Goal: Task Accomplishment & Management: Use online tool/utility

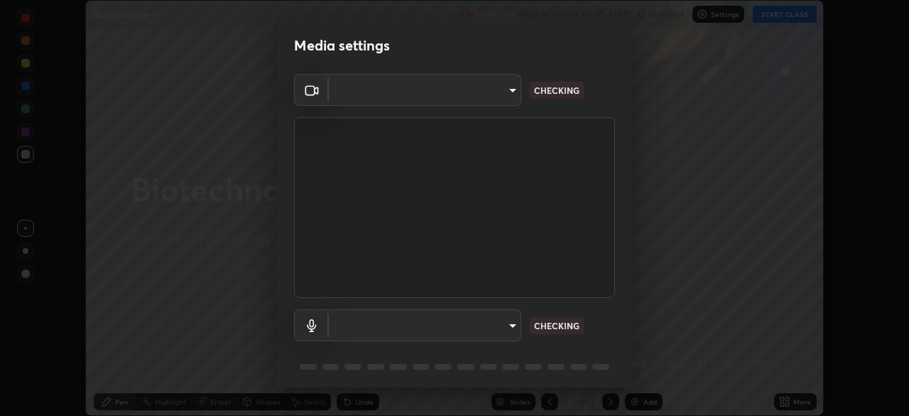
scroll to position [50, 0]
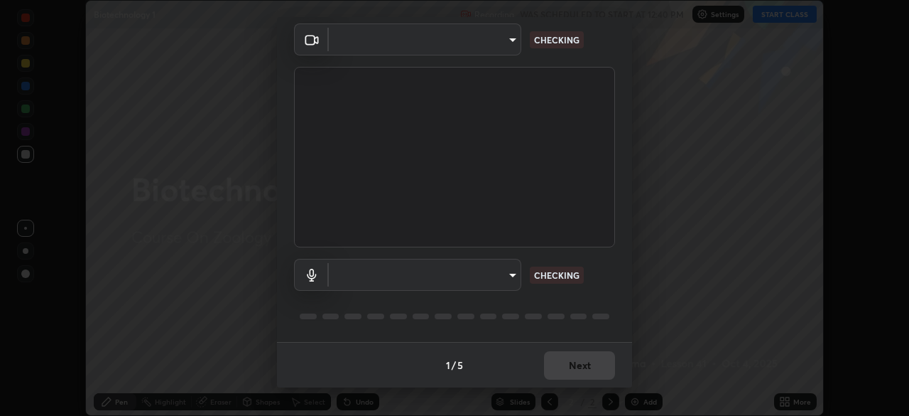
type input "72dbdc4cc3b3af6bca7f1e75d083a577e9752a5e240e0ef97287b3c987c4367e"
click at [501, 281] on body "Erase all Biotechnology 1 Recording WAS SCHEDULED TO START AT 12:40 PM Settings…" at bounding box center [454, 208] width 909 height 416
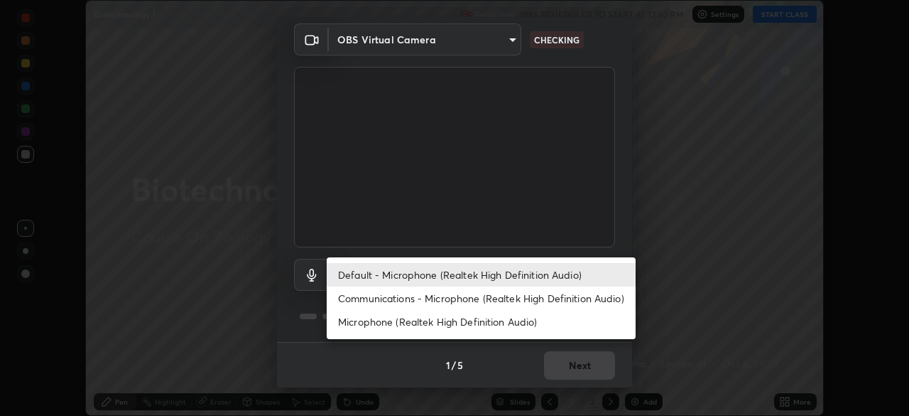
click at [529, 297] on li "Communications - Microphone (Realtek High Definition Audio)" at bounding box center [481, 297] width 309 height 23
type input "communications"
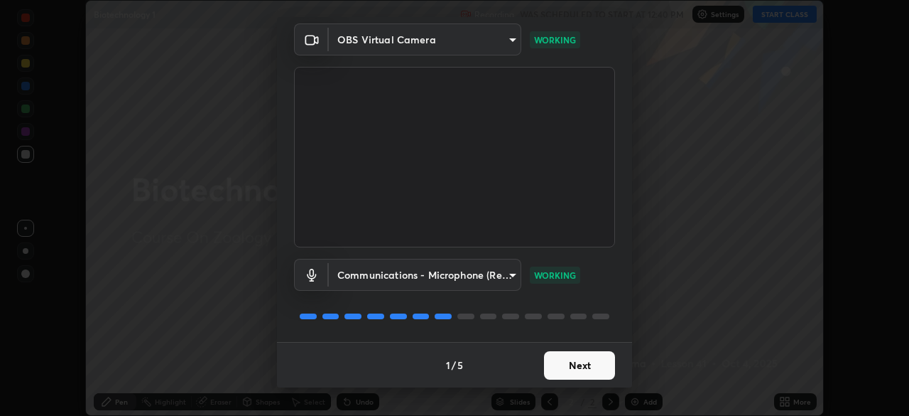
click at [599, 374] on button "Next" at bounding box center [579, 365] width 71 height 28
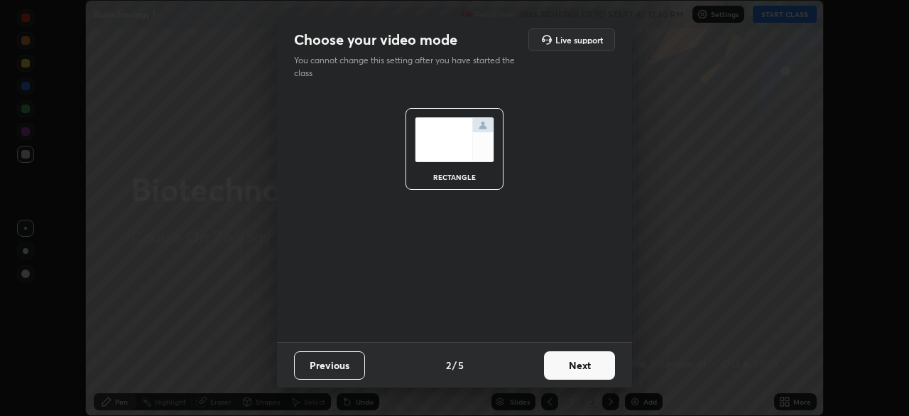
scroll to position [0, 0]
click at [597, 372] on button "Next" at bounding box center [579, 365] width 71 height 28
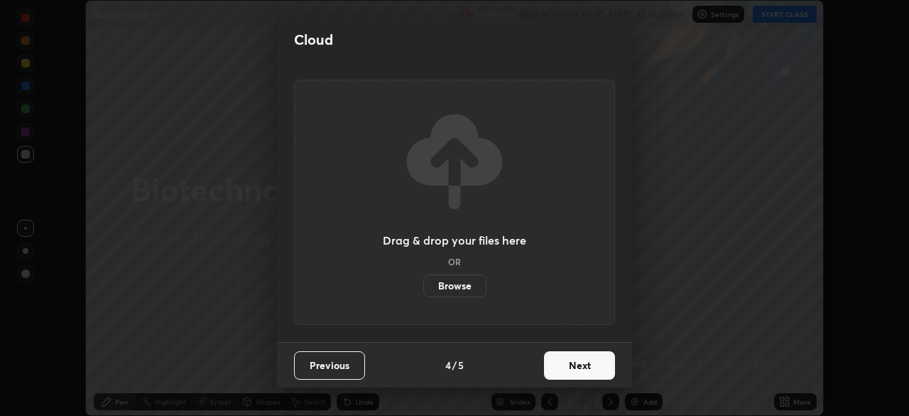
click at [599, 376] on button "Next" at bounding box center [579, 365] width 71 height 28
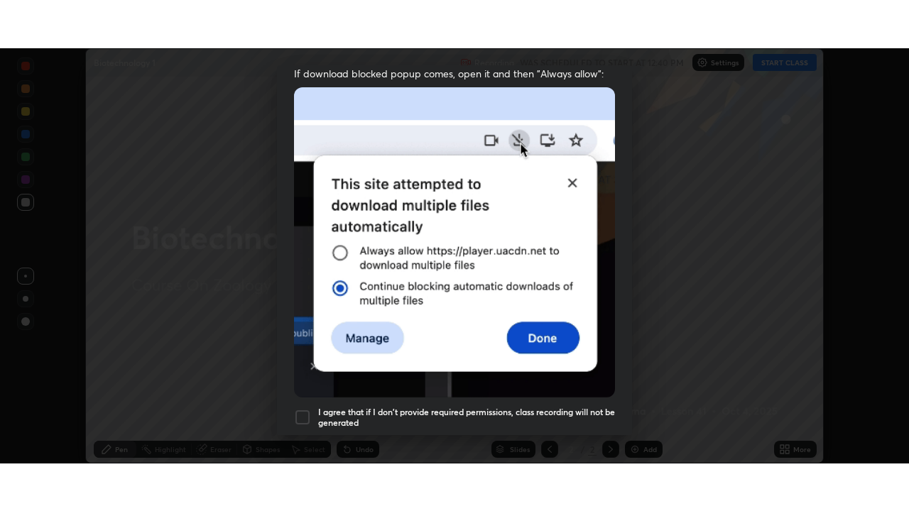
scroll to position [337, 0]
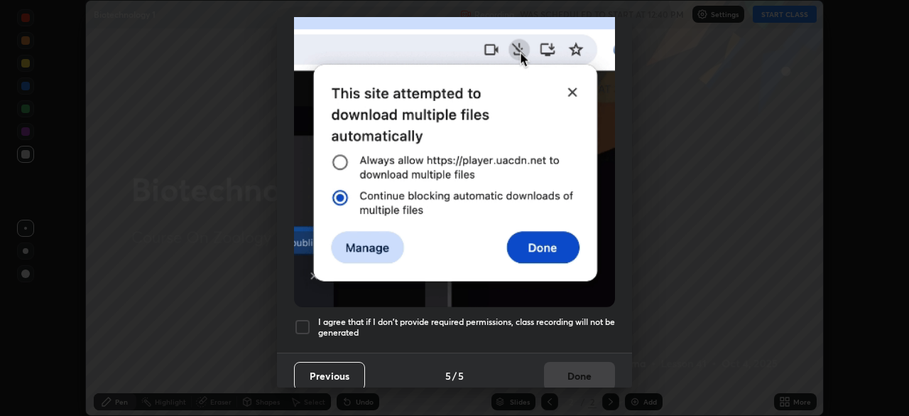
click at [584, 318] on h5 "I agree that if I don't provide required permissions, class recording will not …" at bounding box center [466, 327] width 297 height 22
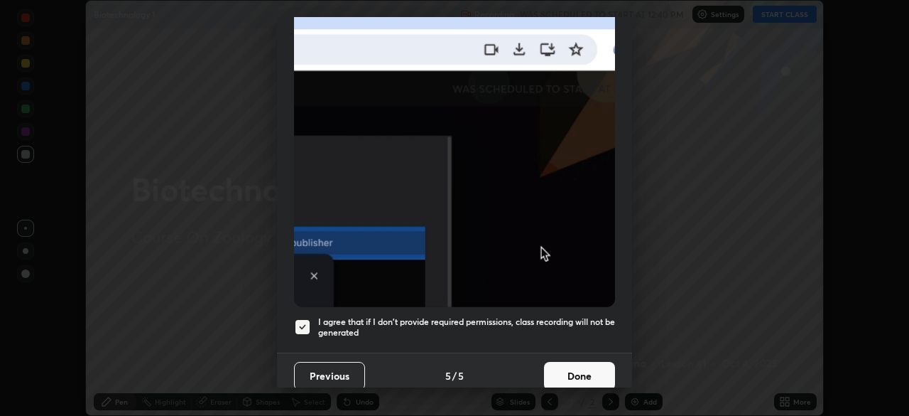
click at [590, 371] on button "Done" at bounding box center [579, 376] width 71 height 28
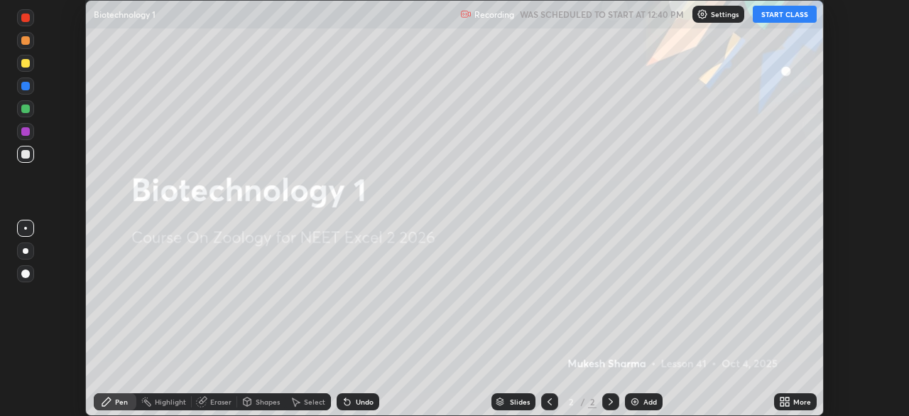
click at [787, 399] on icon at bounding box center [788, 399] width 4 height 4
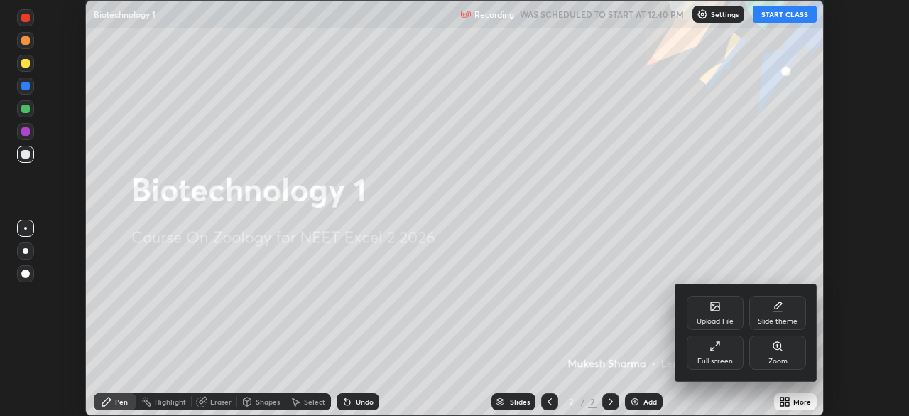
click at [724, 355] on div "Full screen" at bounding box center [715, 352] width 57 height 34
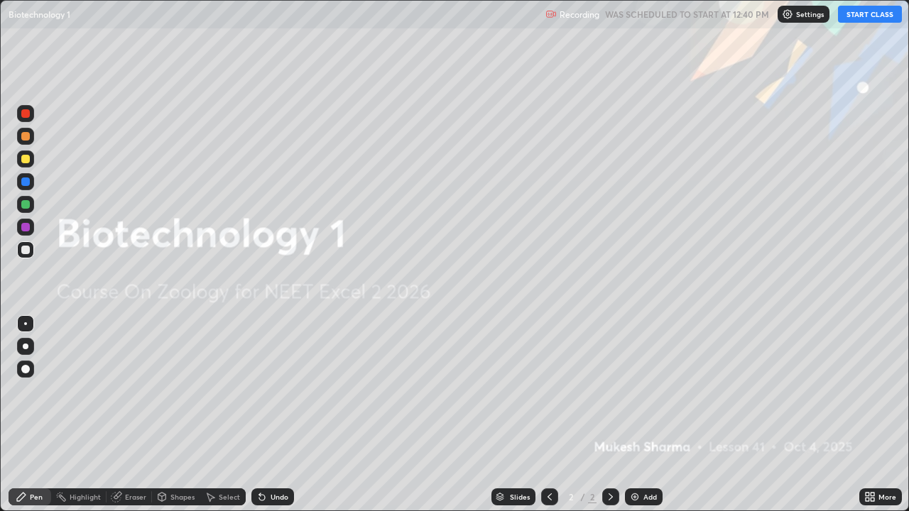
scroll to position [511, 909]
click at [872, 16] on button "START CLASS" at bounding box center [870, 14] width 64 height 17
click at [632, 415] on img at bounding box center [634, 497] width 11 height 11
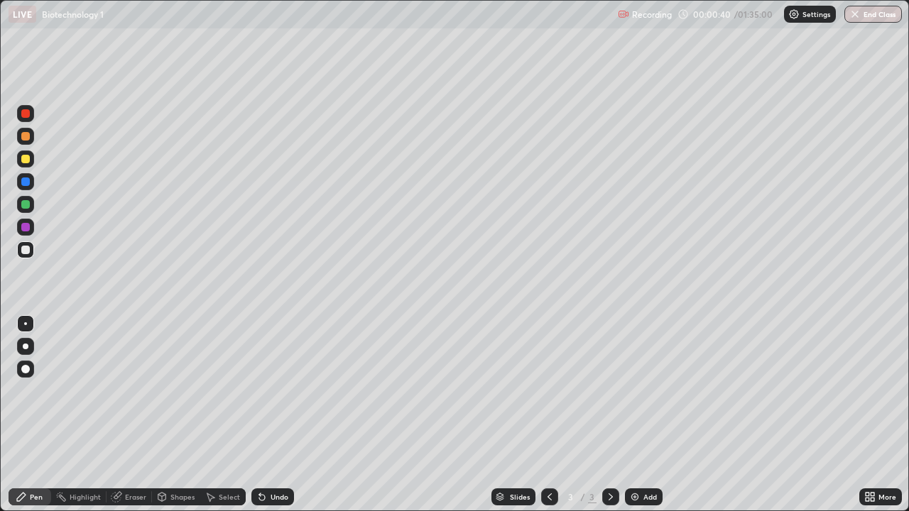
click at [26, 348] on div at bounding box center [26, 347] width 6 height 6
click at [27, 324] on div at bounding box center [25, 323] width 17 height 17
click at [261, 415] on icon at bounding box center [262, 498] width 6 height 6
click at [265, 415] on icon at bounding box center [261, 497] width 11 height 11
click at [267, 415] on div "Undo" at bounding box center [272, 497] width 43 height 17
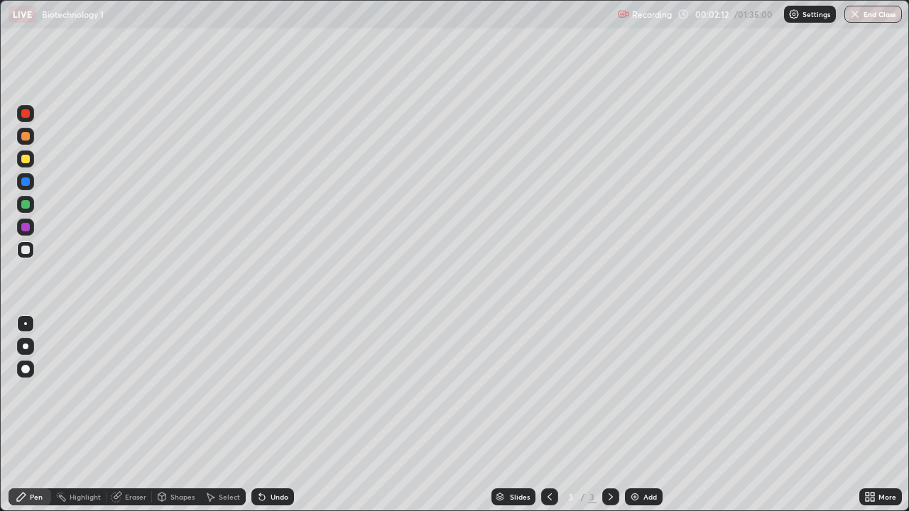
click at [25, 205] on div at bounding box center [25, 204] width 9 height 9
click at [24, 186] on div at bounding box center [25, 181] width 17 height 17
click at [277, 415] on div "Undo" at bounding box center [272, 497] width 43 height 17
click at [279, 415] on div "Undo" at bounding box center [280, 497] width 18 height 7
click at [281, 415] on div "Undo" at bounding box center [280, 497] width 18 height 7
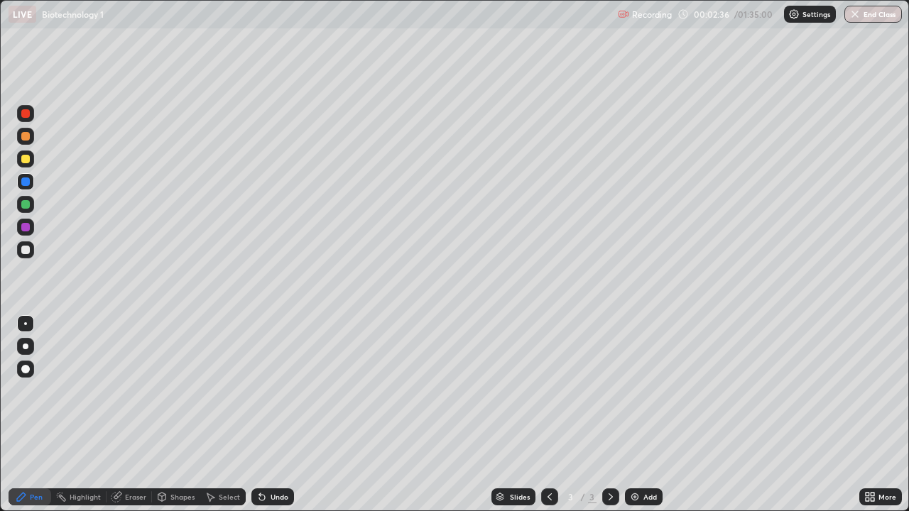
click at [27, 249] on div at bounding box center [25, 250] width 9 height 9
click at [265, 415] on icon at bounding box center [261, 497] width 11 height 11
click at [268, 415] on div "Undo" at bounding box center [272, 497] width 43 height 17
click at [262, 415] on icon at bounding box center [261, 497] width 11 height 11
click at [278, 415] on div "Undo" at bounding box center [280, 497] width 18 height 7
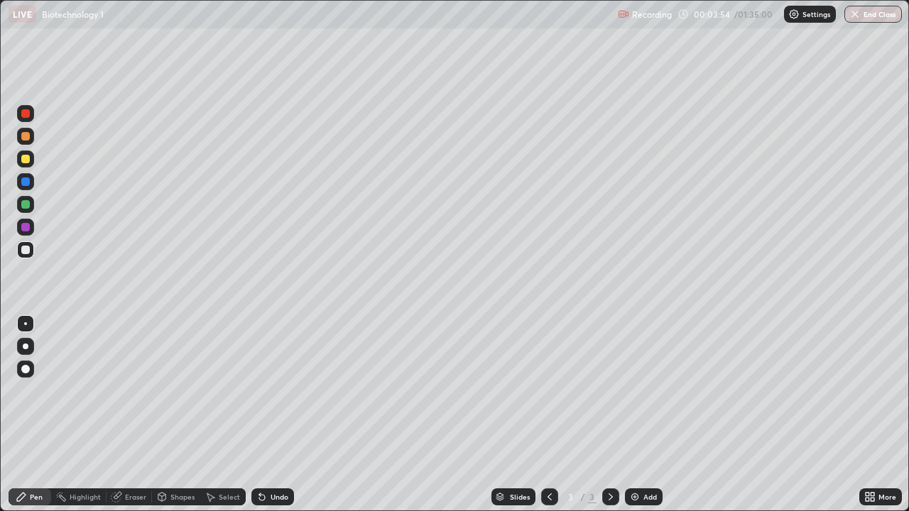
click at [294, 415] on div "Slides 3 / 3 Add" at bounding box center [576, 497] width 565 height 28
click at [276, 415] on div "Undo" at bounding box center [272, 497] width 43 height 17
click at [282, 415] on div "Undo" at bounding box center [280, 497] width 18 height 7
click at [283, 415] on div "Undo" at bounding box center [280, 497] width 18 height 7
click at [27, 188] on div at bounding box center [25, 181] width 17 height 17
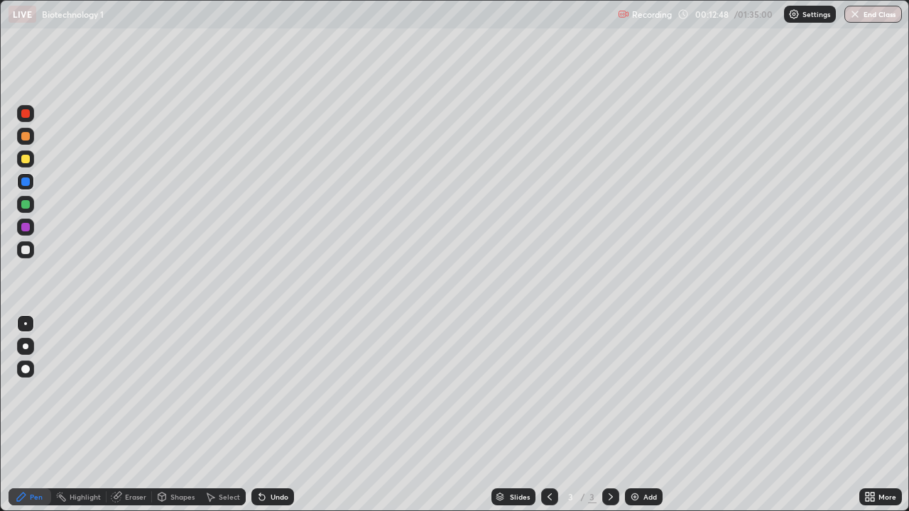
click at [634, 415] on img at bounding box center [634, 497] width 11 height 11
click at [26, 206] on div at bounding box center [25, 204] width 9 height 9
click at [24, 347] on div at bounding box center [26, 347] width 6 height 6
click at [264, 415] on div "Undo" at bounding box center [272, 497] width 43 height 17
click at [182, 415] on div "Shapes" at bounding box center [176, 497] width 48 height 17
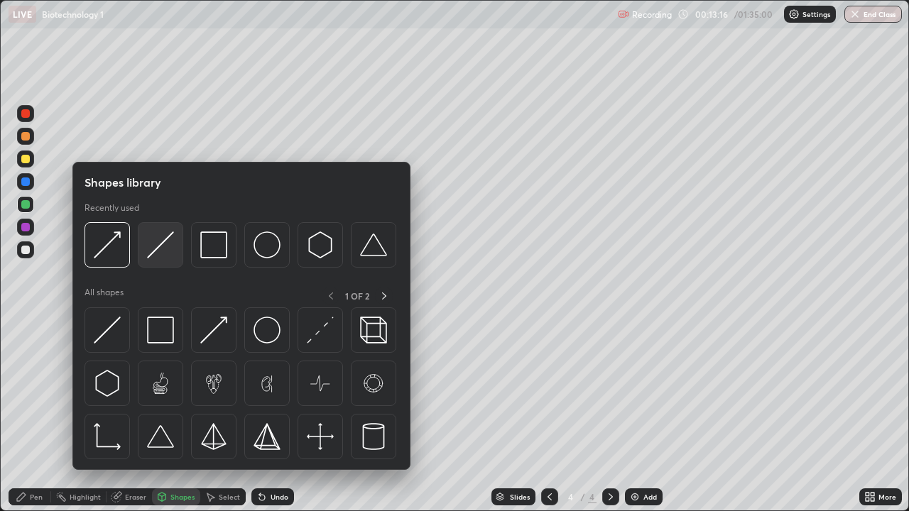
click at [162, 244] on img at bounding box center [160, 245] width 27 height 27
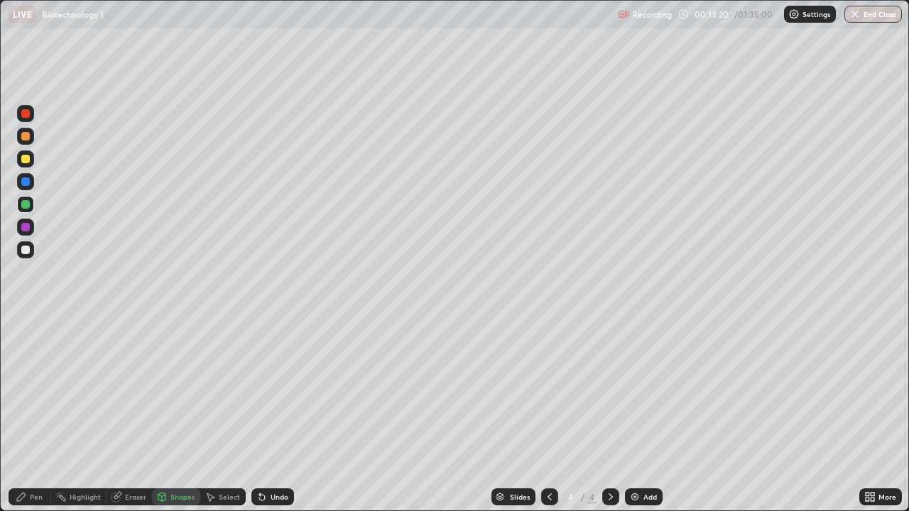
click at [36, 415] on div "Pen" at bounding box center [36, 497] width 13 height 7
click at [26, 256] on div at bounding box center [25, 250] width 17 height 17
click at [26, 185] on div at bounding box center [25, 182] width 9 height 9
click at [28, 250] on div at bounding box center [25, 250] width 9 height 9
click at [26, 329] on div at bounding box center [25, 323] width 17 height 17
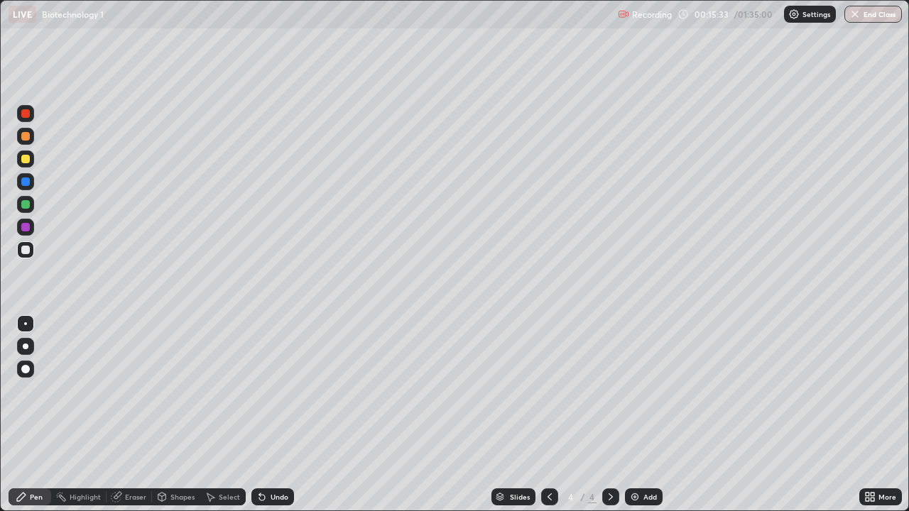
click at [27, 184] on div at bounding box center [25, 182] width 9 height 9
click at [24, 182] on div at bounding box center [25, 182] width 9 height 9
click at [29, 351] on div at bounding box center [25, 346] width 17 height 17
click at [30, 248] on div at bounding box center [25, 250] width 17 height 17
click at [28, 325] on div at bounding box center [25, 323] width 17 height 17
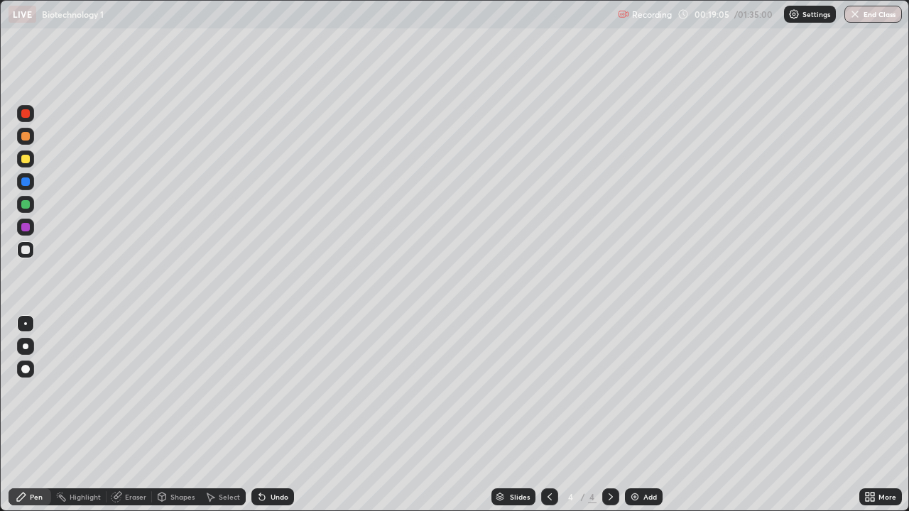
click at [28, 185] on div at bounding box center [25, 181] width 17 height 17
click at [23, 352] on div at bounding box center [25, 346] width 17 height 17
click at [278, 415] on div "Undo" at bounding box center [280, 497] width 18 height 7
click at [279, 415] on div "Undo" at bounding box center [280, 497] width 18 height 7
click at [286, 415] on div "Undo" at bounding box center [280, 497] width 18 height 7
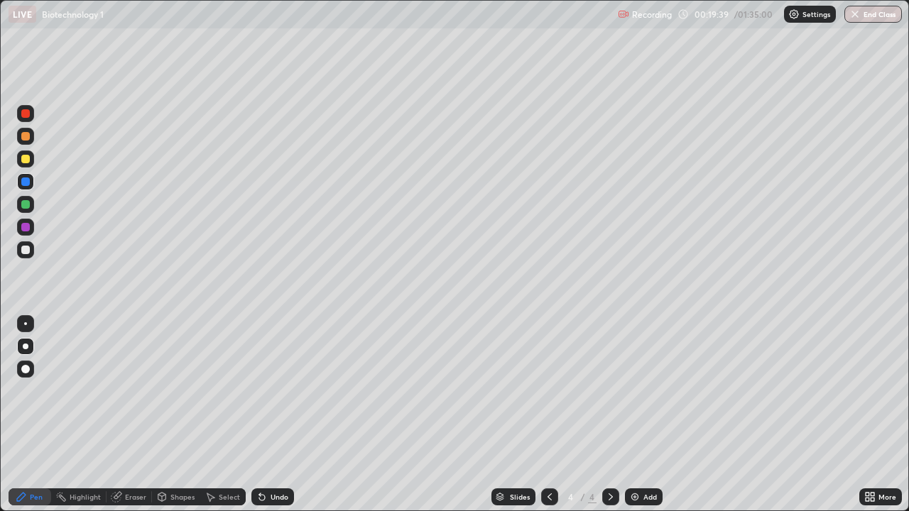
click at [286, 415] on div "Undo" at bounding box center [272, 497] width 43 height 17
click at [278, 415] on div "Undo" at bounding box center [280, 497] width 18 height 7
click at [281, 415] on div "Undo" at bounding box center [280, 497] width 18 height 7
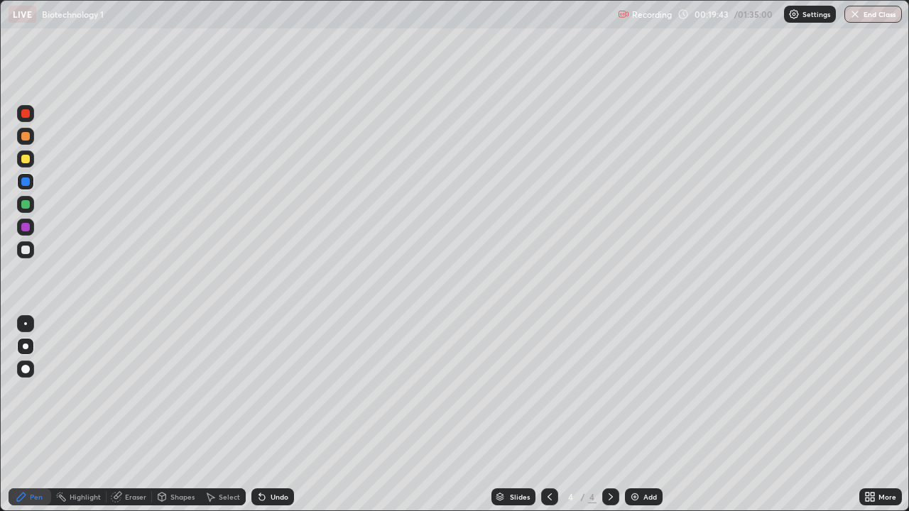
click at [279, 415] on div "Undo" at bounding box center [280, 497] width 18 height 7
click at [283, 415] on div "Undo" at bounding box center [280, 497] width 18 height 7
click at [25, 325] on div at bounding box center [25, 324] width 3 height 3
click at [25, 251] on div at bounding box center [25, 250] width 9 height 9
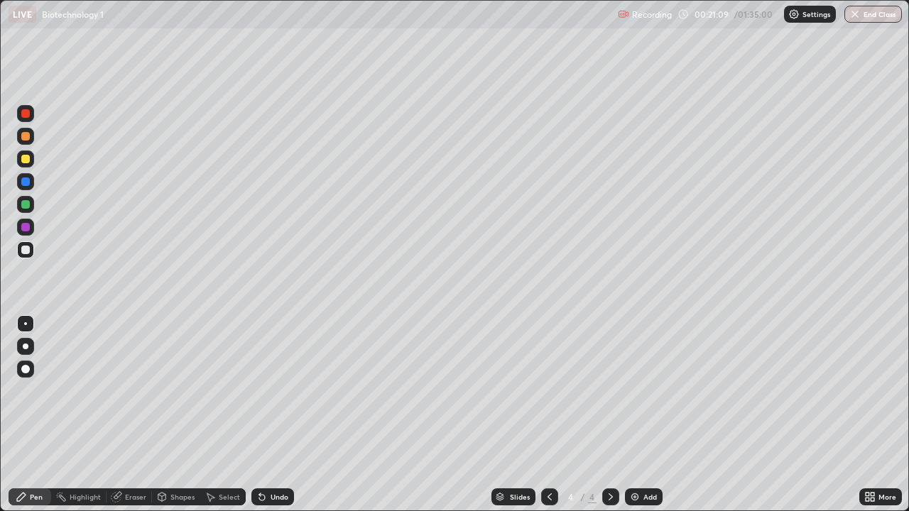
click at [281, 415] on div "Undo" at bounding box center [272, 497] width 43 height 17
click at [283, 415] on div "Undo" at bounding box center [280, 497] width 18 height 7
click at [282, 415] on div "Undo" at bounding box center [272, 497] width 43 height 17
click at [278, 415] on div "Undo" at bounding box center [272, 497] width 43 height 17
click at [283, 415] on div "Undo" at bounding box center [280, 497] width 18 height 7
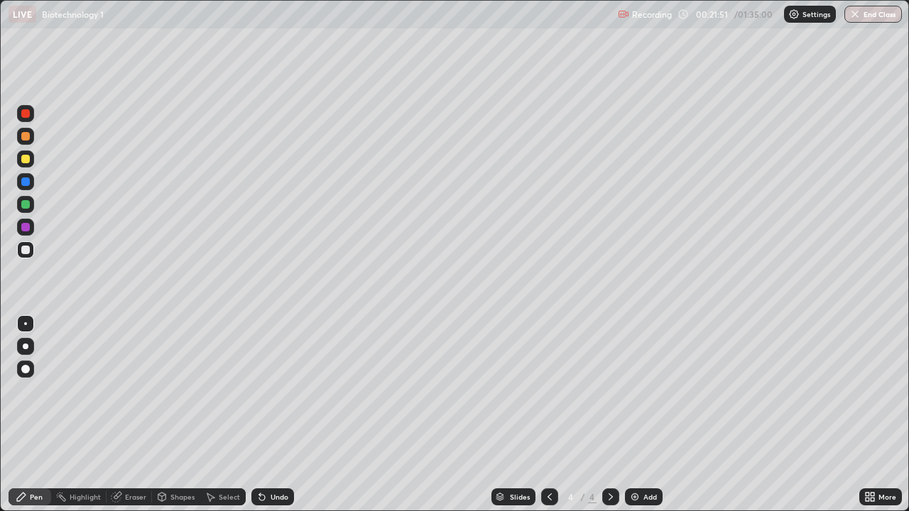
click at [281, 415] on div "Undo" at bounding box center [280, 497] width 18 height 7
click at [279, 415] on div "Undo" at bounding box center [280, 497] width 18 height 7
click at [634, 415] on img at bounding box center [634, 497] width 11 height 11
click at [28, 351] on div at bounding box center [25, 346] width 17 height 17
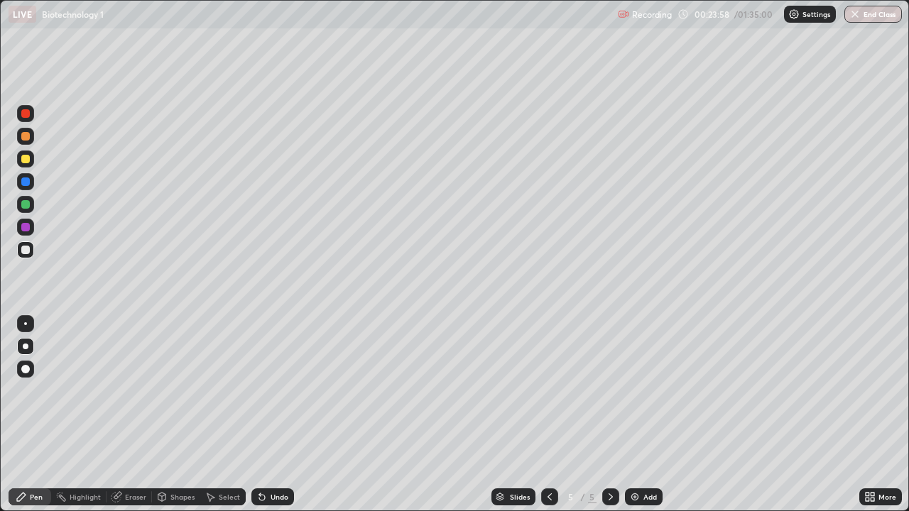
click at [27, 206] on div at bounding box center [25, 204] width 9 height 9
click at [261, 415] on div "Undo" at bounding box center [272, 497] width 43 height 17
click at [266, 415] on div "Undo" at bounding box center [272, 497] width 43 height 17
click at [268, 415] on div "Undo" at bounding box center [272, 497] width 43 height 17
click at [270, 415] on div "Undo" at bounding box center [272, 497] width 43 height 17
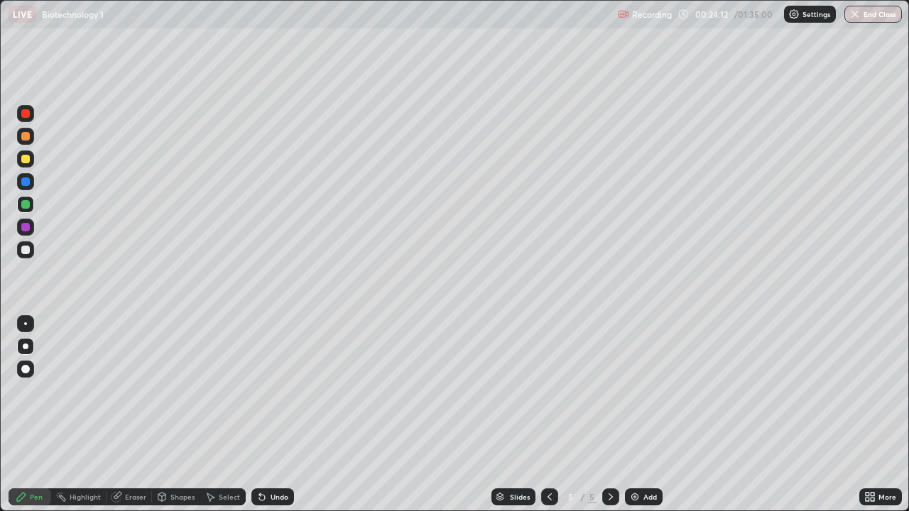
click at [271, 415] on div "Undo" at bounding box center [272, 497] width 43 height 17
click at [259, 415] on icon at bounding box center [262, 498] width 6 height 6
click at [27, 253] on div at bounding box center [25, 250] width 9 height 9
click at [27, 323] on div at bounding box center [25, 323] width 17 height 17
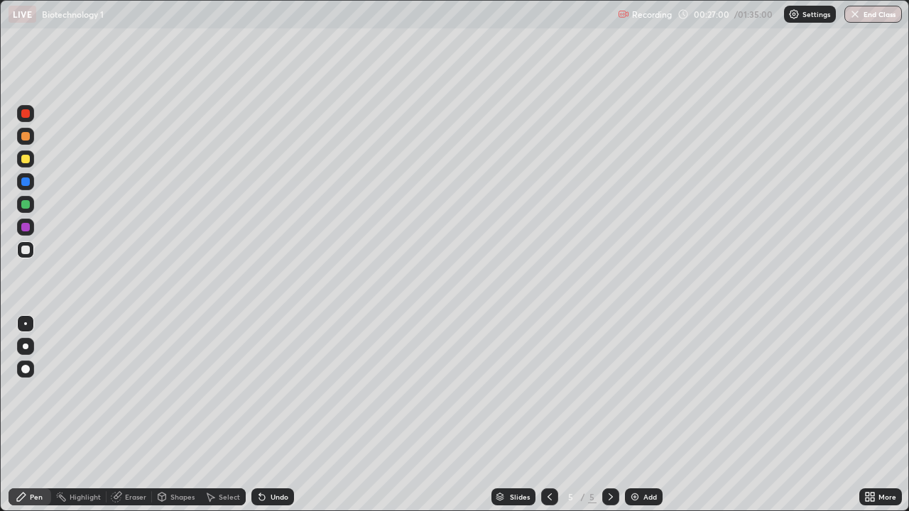
click at [26, 329] on div at bounding box center [25, 323] width 17 height 17
click at [259, 415] on icon at bounding box center [262, 498] width 6 height 6
click at [263, 415] on icon at bounding box center [262, 498] width 6 height 6
click at [27, 205] on div at bounding box center [25, 204] width 9 height 9
click at [30, 347] on div at bounding box center [25, 346] width 17 height 17
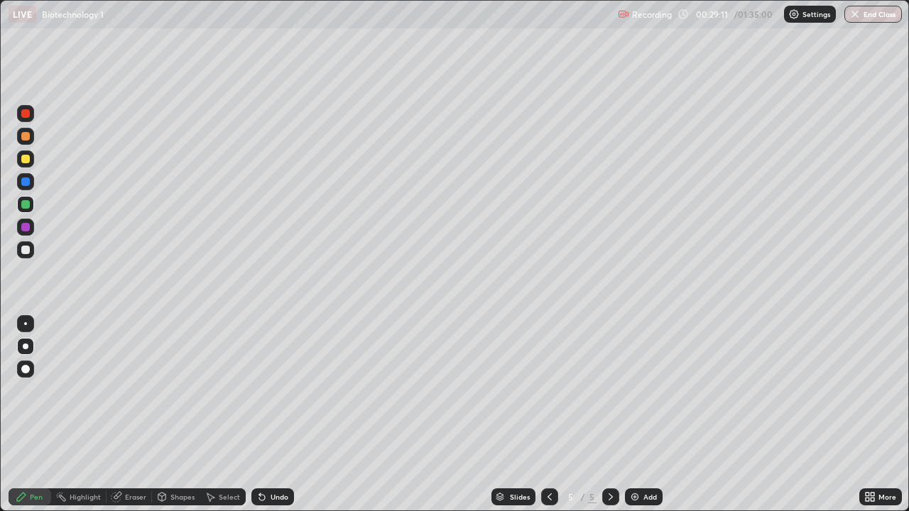
click at [28, 325] on div at bounding box center [25, 323] width 17 height 17
click at [34, 251] on div at bounding box center [25, 250] width 23 height 23
click at [283, 415] on div "Undo" at bounding box center [280, 497] width 18 height 7
click at [284, 415] on div "Undo" at bounding box center [280, 497] width 18 height 7
click at [279, 415] on div "Undo" at bounding box center [272, 497] width 43 height 17
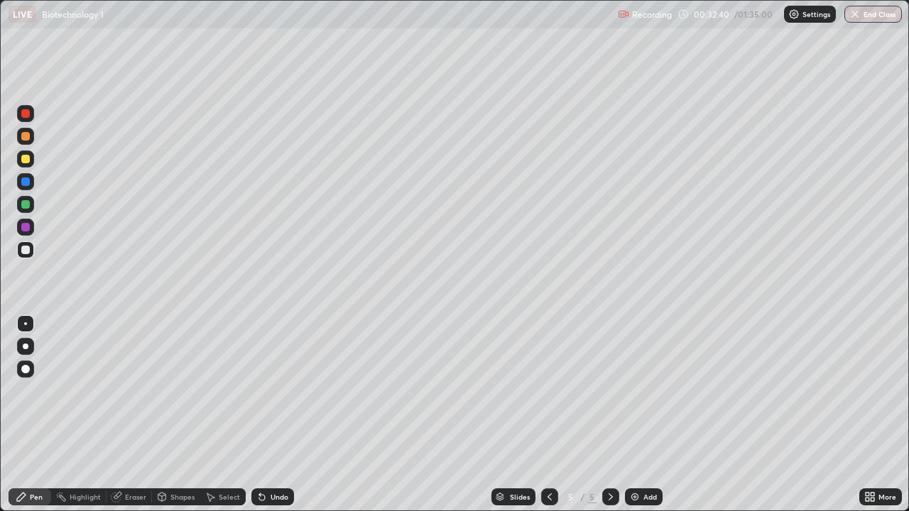
click at [279, 415] on div "Undo" at bounding box center [280, 497] width 18 height 7
click at [281, 415] on div "Undo" at bounding box center [272, 497] width 43 height 17
click at [281, 415] on div "Undo" at bounding box center [280, 497] width 18 height 7
click at [28, 206] on div at bounding box center [25, 204] width 9 height 9
click at [24, 347] on div at bounding box center [26, 347] width 6 height 6
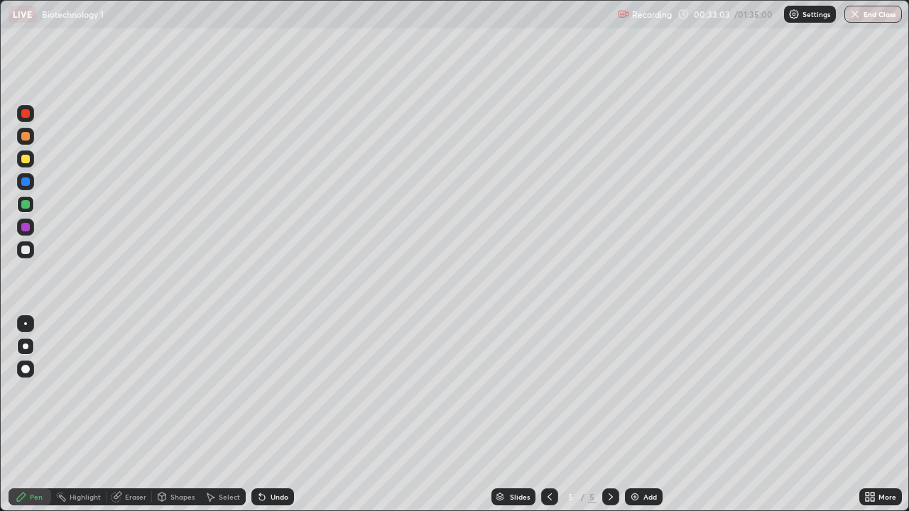
click at [282, 415] on div "Undo" at bounding box center [280, 497] width 18 height 7
click at [28, 249] on div at bounding box center [25, 250] width 9 height 9
click at [28, 209] on div at bounding box center [25, 204] width 17 height 17
click at [28, 249] on div at bounding box center [25, 250] width 9 height 9
click at [33, 325] on div at bounding box center [25, 323] width 17 height 17
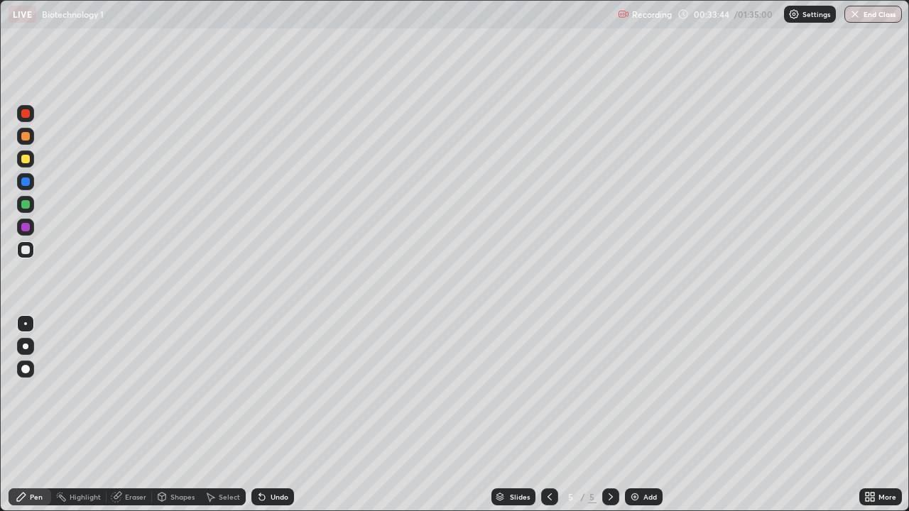
click at [287, 415] on div "Undo" at bounding box center [272, 497] width 43 height 17
click at [284, 415] on div "Undo" at bounding box center [280, 497] width 18 height 7
click at [283, 415] on div "Undo" at bounding box center [280, 497] width 18 height 7
click at [284, 415] on div "Undo" at bounding box center [272, 497] width 43 height 17
click at [633, 415] on img at bounding box center [634, 497] width 11 height 11
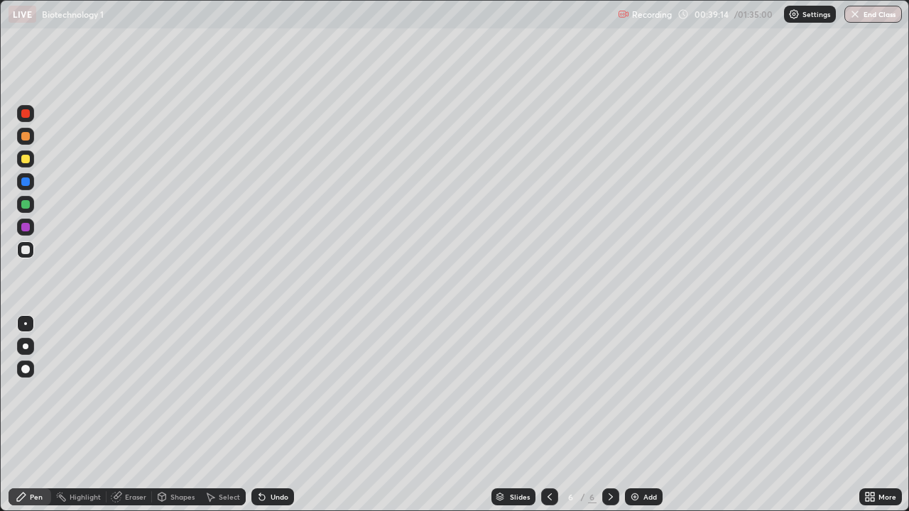
click at [23, 349] on div at bounding box center [25, 346] width 17 height 17
click at [29, 204] on div at bounding box center [25, 204] width 9 height 9
click at [555, 415] on div at bounding box center [549, 497] width 17 height 17
click at [138, 415] on div "Eraser" at bounding box center [135, 497] width 21 height 7
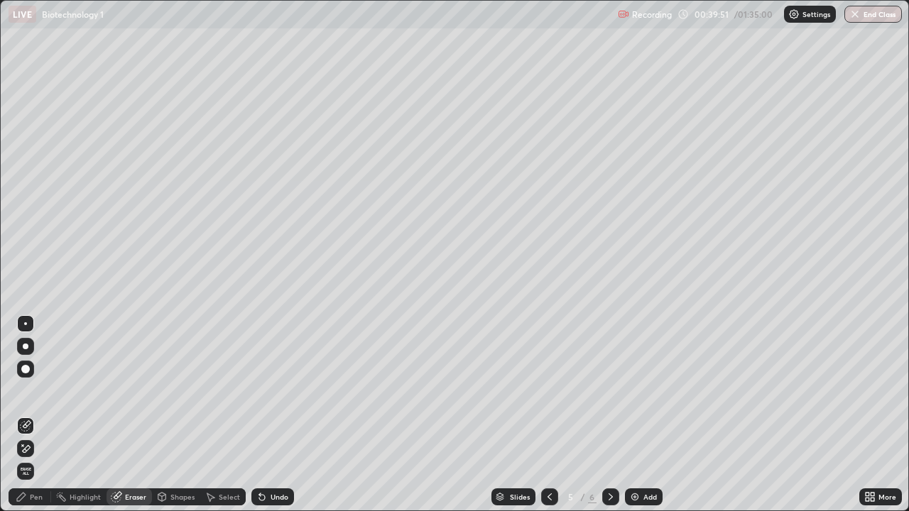
click at [42, 415] on div "Pen" at bounding box center [36, 497] width 13 height 7
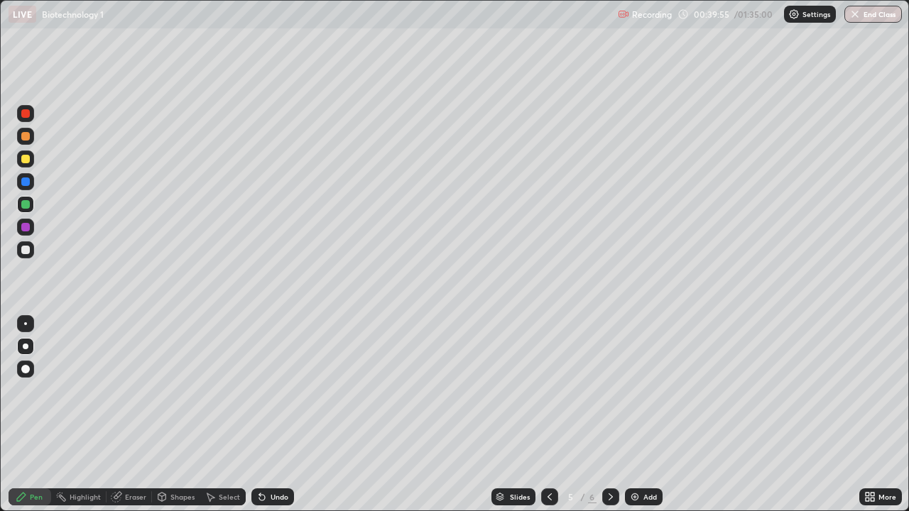
click at [612, 415] on icon at bounding box center [610, 497] width 11 height 11
click at [26, 251] on div at bounding box center [25, 250] width 9 height 9
click at [23, 323] on div at bounding box center [25, 323] width 17 height 17
click at [26, 206] on div at bounding box center [25, 204] width 9 height 9
click at [265, 415] on div "Undo" at bounding box center [270, 497] width 48 height 28
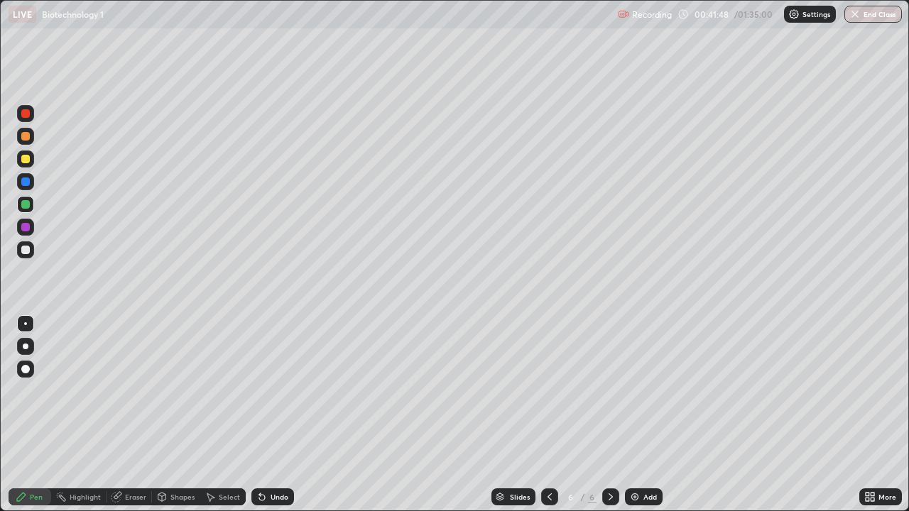
click at [266, 415] on div "Undo" at bounding box center [272, 497] width 43 height 17
click at [26, 248] on div at bounding box center [25, 250] width 9 height 9
click at [23, 348] on div at bounding box center [26, 347] width 6 height 6
click at [27, 208] on div at bounding box center [25, 204] width 9 height 9
click at [24, 254] on div at bounding box center [25, 250] width 9 height 9
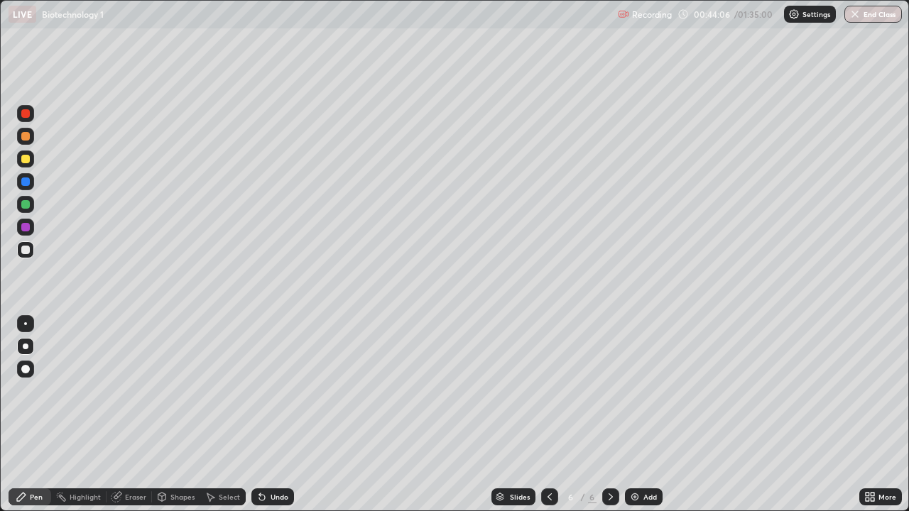
click at [29, 324] on div at bounding box center [25, 323] width 17 height 17
click at [32, 209] on div at bounding box center [25, 204] width 17 height 17
click at [286, 415] on div "Undo" at bounding box center [272, 497] width 43 height 17
click at [281, 415] on div "Undo" at bounding box center [280, 497] width 18 height 7
click at [280, 415] on div "Undo" at bounding box center [280, 497] width 18 height 7
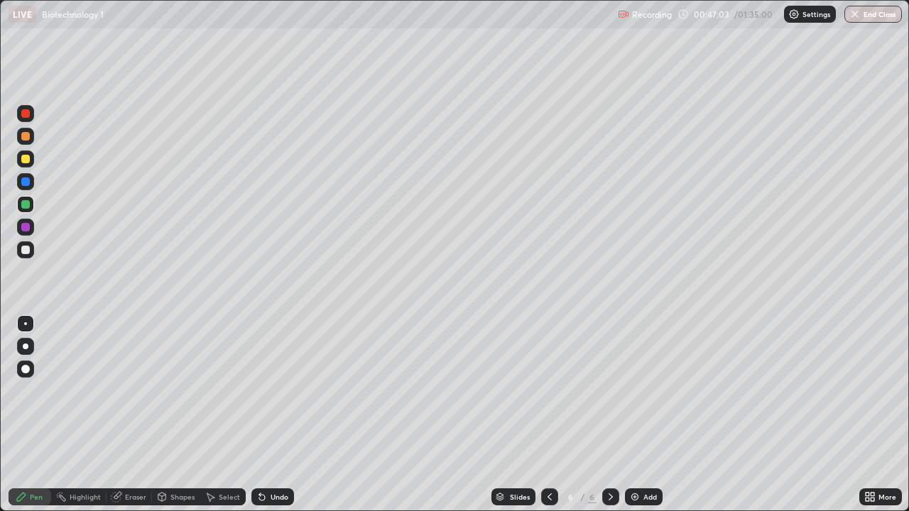
click at [279, 415] on div "Undo" at bounding box center [280, 497] width 18 height 7
click at [275, 415] on div "Undo" at bounding box center [280, 497] width 18 height 7
click at [30, 255] on div at bounding box center [25, 250] width 17 height 17
click at [636, 415] on img at bounding box center [634, 497] width 11 height 11
click at [25, 207] on div at bounding box center [25, 204] width 9 height 9
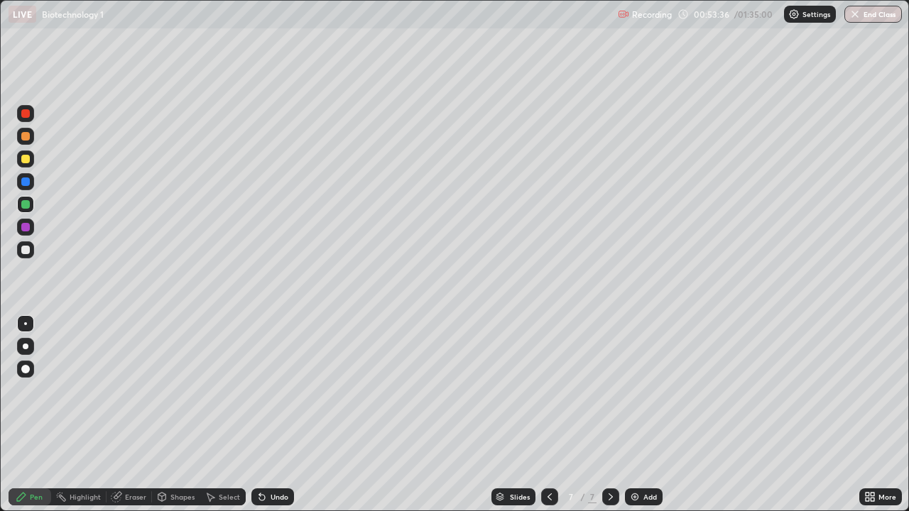
click at [27, 345] on div at bounding box center [26, 347] width 6 height 6
click at [28, 253] on div at bounding box center [25, 250] width 9 height 9
click at [29, 327] on div at bounding box center [25, 323] width 17 height 17
click at [23, 204] on div at bounding box center [25, 204] width 9 height 9
click at [28, 346] on div at bounding box center [25, 346] width 17 height 17
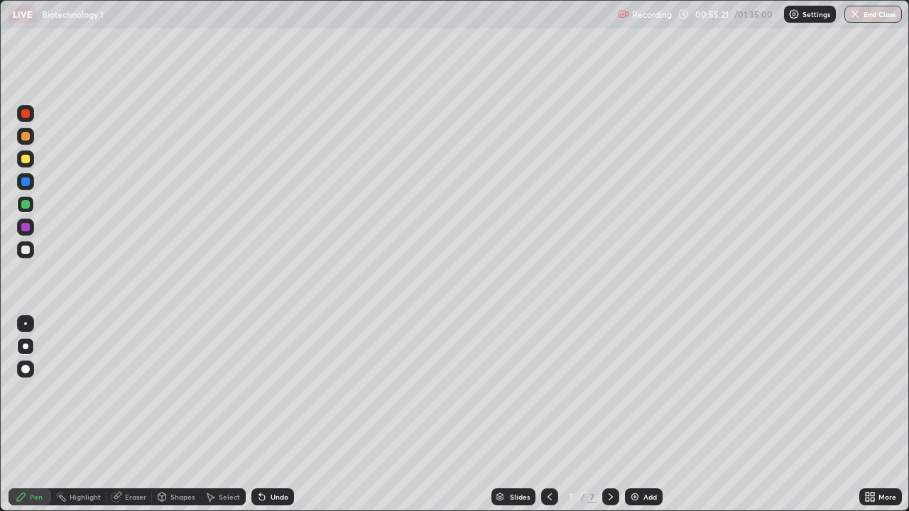
click at [26, 253] on div at bounding box center [25, 250] width 9 height 9
click at [26, 326] on div at bounding box center [25, 323] width 17 height 17
click at [26, 343] on div at bounding box center [25, 346] width 17 height 17
click at [25, 205] on div at bounding box center [25, 204] width 9 height 9
click at [29, 254] on div at bounding box center [25, 250] width 17 height 17
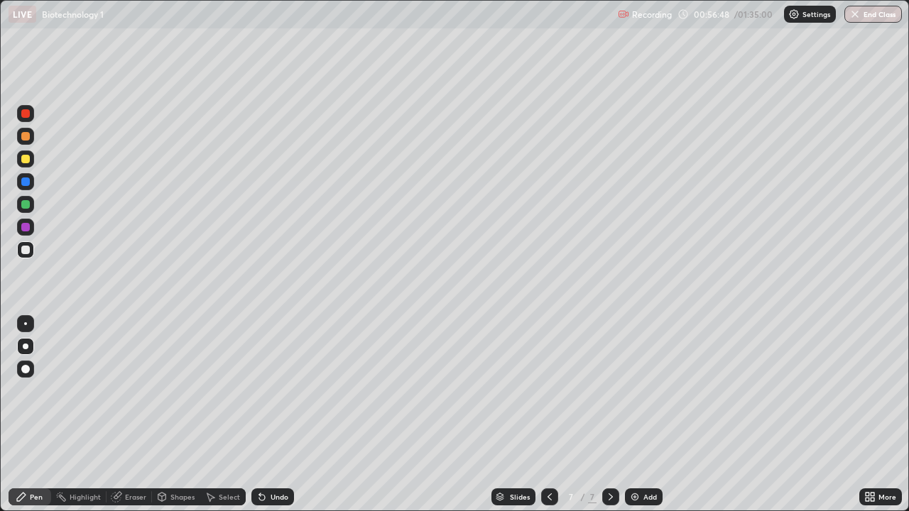
click at [26, 324] on div at bounding box center [25, 324] width 3 height 3
click at [29, 205] on div at bounding box center [25, 204] width 9 height 9
click at [30, 348] on div at bounding box center [25, 346] width 17 height 17
click at [28, 249] on div at bounding box center [25, 250] width 9 height 9
click at [30, 330] on div at bounding box center [25, 323] width 17 height 17
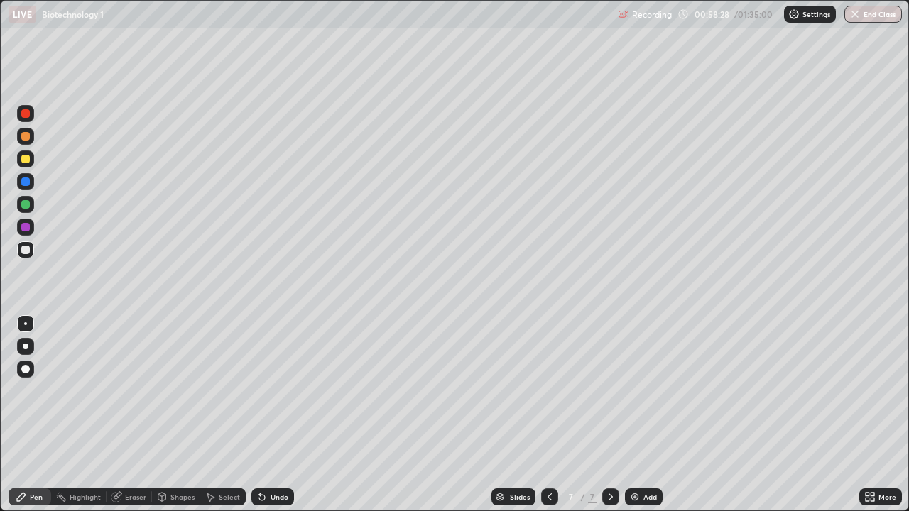
click at [286, 415] on div "Undo" at bounding box center [280, 497] width 18 height 7
click at [285, 415] on div "Undo" at bounding box center [280, 497] width 18 height 7
click at [281, 415] on div "Undo" at bounding box center [280, 497] width 18 height 7
click at [279, 415] on div "Undo" at bounding box center [280, 497] width 18 height 7
click at [275, 415] on div "Undo" at bounding box center [280, 497] width 18 height 7
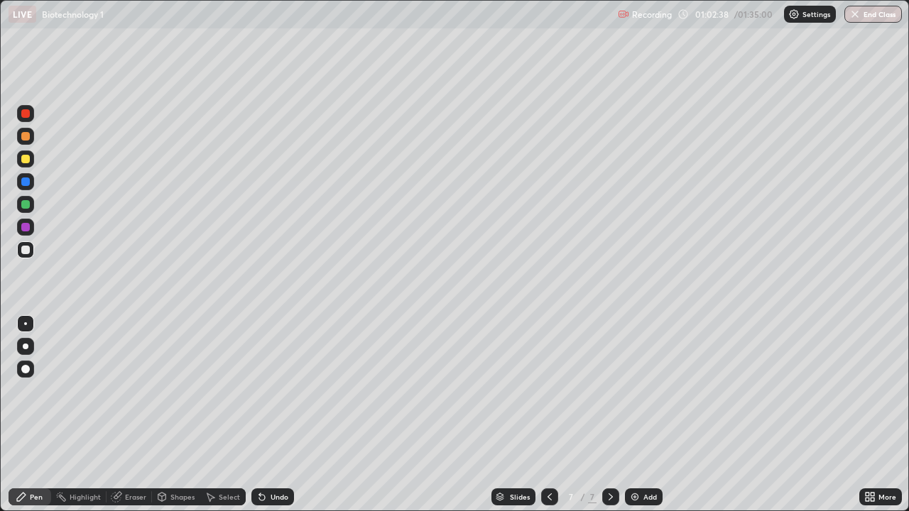
click at [633, 415] on img at bounding box center [634, 497] width 11 height 11
click at [23, 344] on div at bounding box center [25, 346] width 17 height 17
click at [26, 207] on div at bounding box center [25, 204] width 9 height 9
click at [261, 415] on icon at bounding box center [262, 498] width 6 height 6
click at [28, 251] on div at bounding box center [25, 250] width 9 height 9
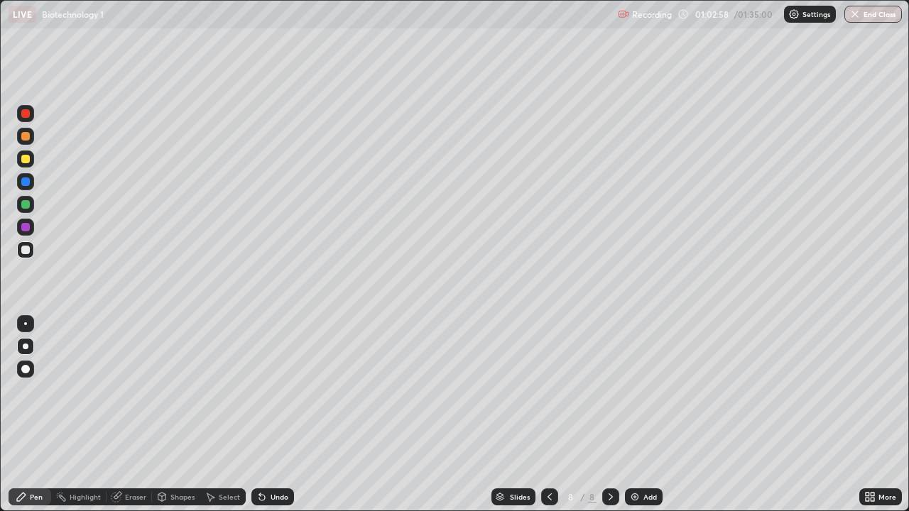
click at [27, 318] on div at bounding box center [25, 323] width 17 height 17
click at [28, 210] on div at bounding box center [25, 204] width 17 height 17
click at [278, 415] on div "Undo" at bounding box center [280, 497] width 18 height 7
click at [277, 415] on div "Undo" at bounding box center [280, 497] width 18 height 7
click at [280, 415] on div "Undo" at bounding box center [280, 497] width 18 height 7
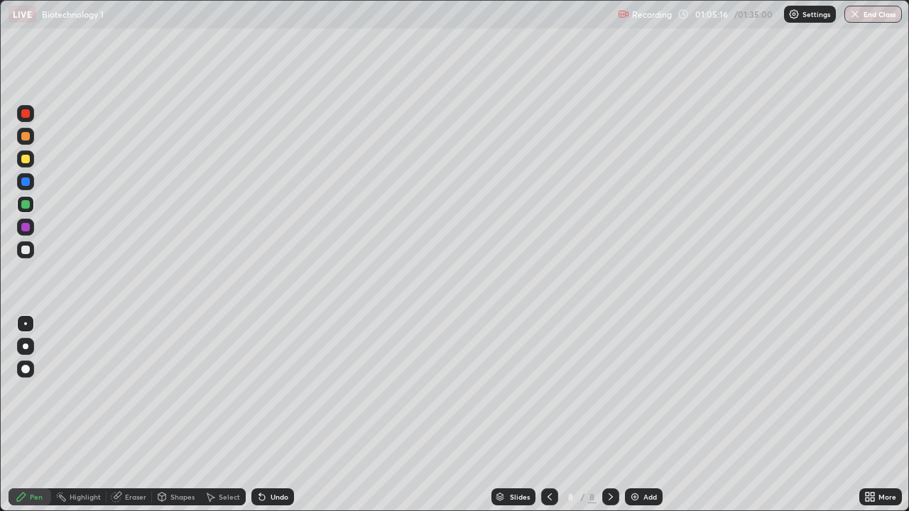
click at [28, 251] on div at bounding box center [25, 250] width 9 height 9
click at [284, 415] on div "Undo" at bounding box center [280, 497] width 18 height 7
click at [286, 415] on div "Undo" at bounding box center [272, 497] width 43 height 17
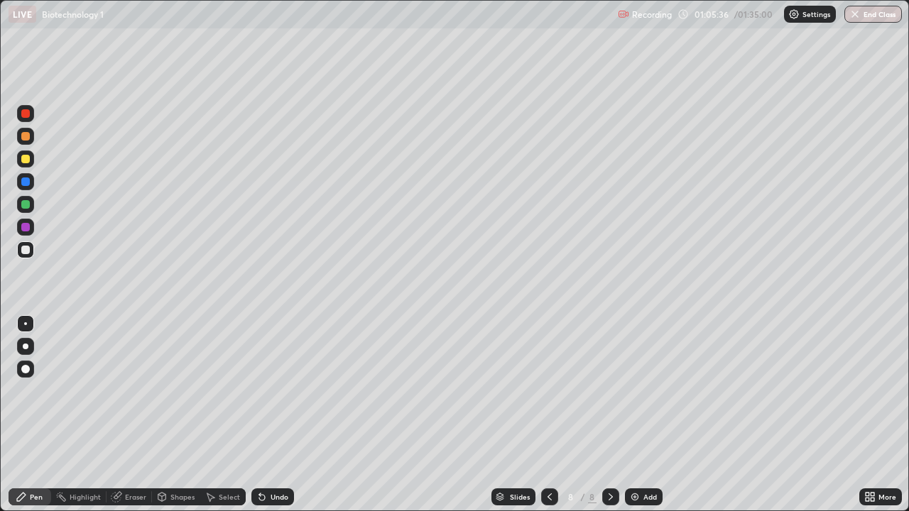
click at [287, 415] on div "Undo" at bounding box center [272, 497] width 43 height 17
click at [286, 415] on div "Undo" at bounding box center [272, 497] width 43 height 17
click at [283, 415] on div "Undo" at bounding box center [270, 497] width 48 height 28
click at [282, 415] on div "Undo" at bounding box center [272, 497] width 43 height 17
click at [281, 415] on div "Undo" at bounding box center [272, 497] width 43 height 17
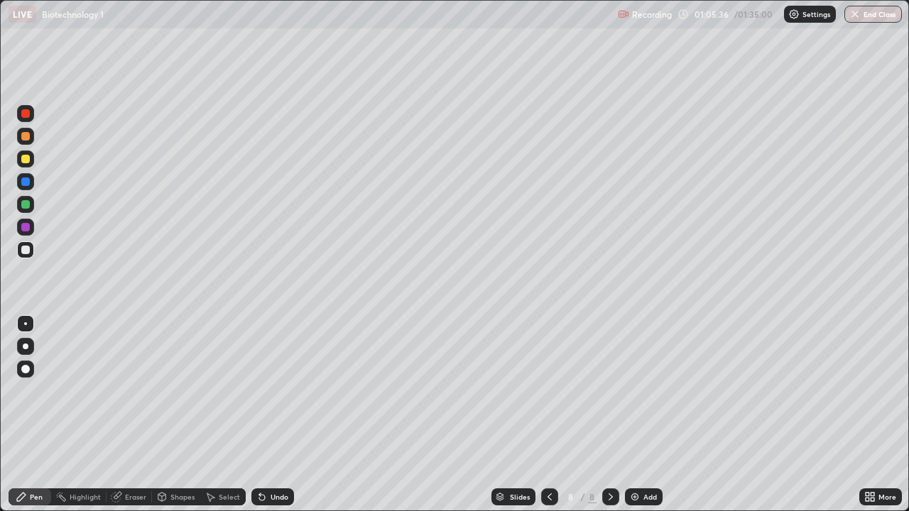
click at [279, 415] on div "Undo" at bounding box center [270, 497] width 48 height 28
click at [278, 415] on div "Undo" at bounding box center [270, 497] width 48 height 28
click at [278, 415] on div "Undo" at bounding box center [272, 497] width 43 height 17
click at [286, 415] on div "Undo" at bounding box center [272, 497] width 43 height 17
click at [284, 415] on div "Undo" at bounding box center [280, 497] width 18 height 7
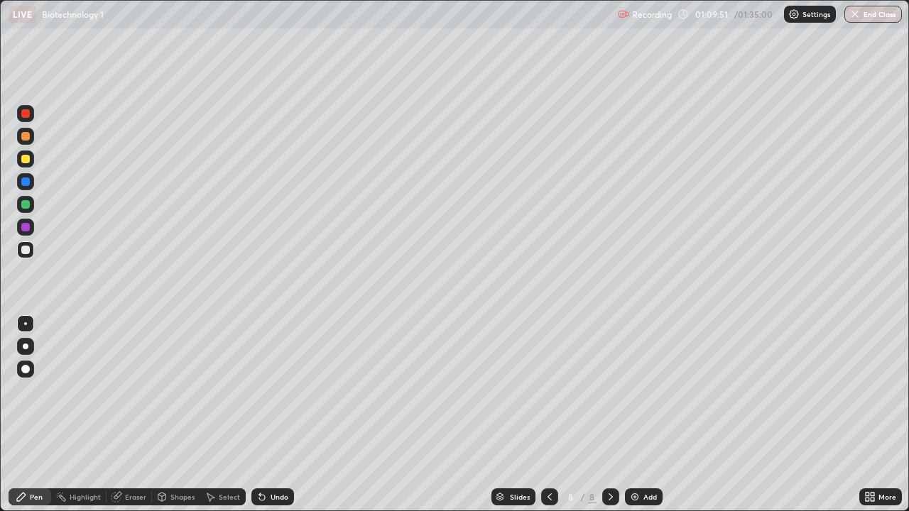
click at [632, 415] on img at bounding box center [634, 497] width 11 height 11
click at [26, 207] on div at bounding box center [25, 204] width 9 height 9
click at [26, 344] on div at bounding box center [26, 347] width 6 height 6
click at [189, 415] on div "Shapes" at bounding box center [182, 497] width 24 height 7
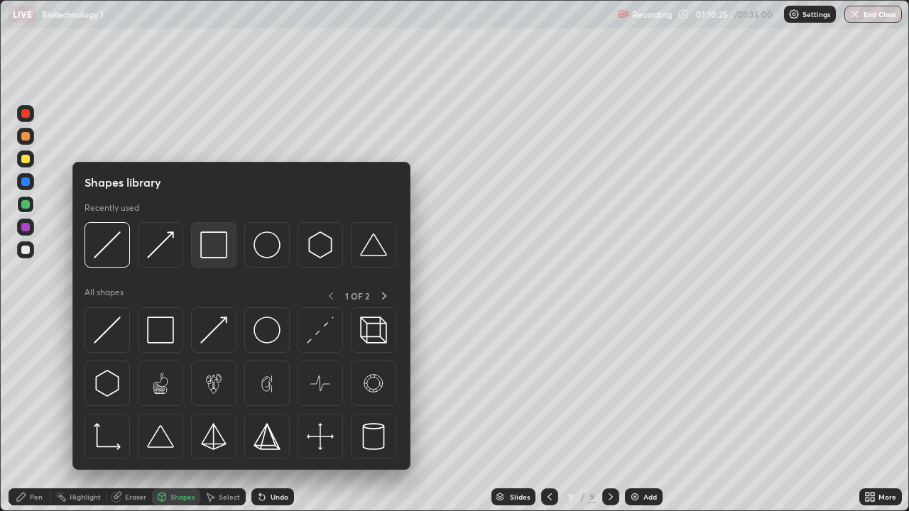
click at [220, 251] on img at bounding box center [213, 245] width 27 height 27
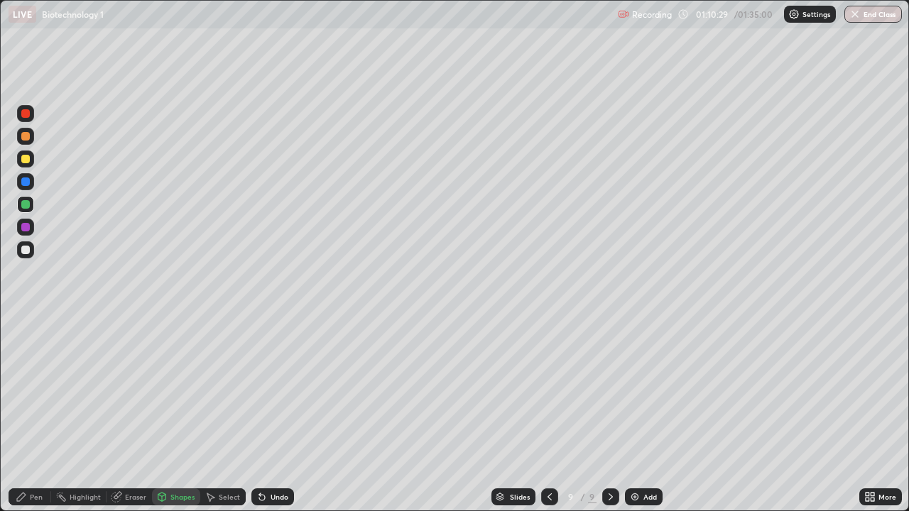
click at [36, 415] on div "Pen" at bounding box center [30, 497] width 43 height 17
click at [25, 254] on div at bounding box center [25, 250] width 17 height 17
click at [26, 324] on div at bounding box center [25, 324] width 3 height 3
click at [289, 415] on div "Undo" at bounding box center [272, 497] width 43 height 17
click at [633, 415] on img at bounding box center [634, 497] width 11 height 11
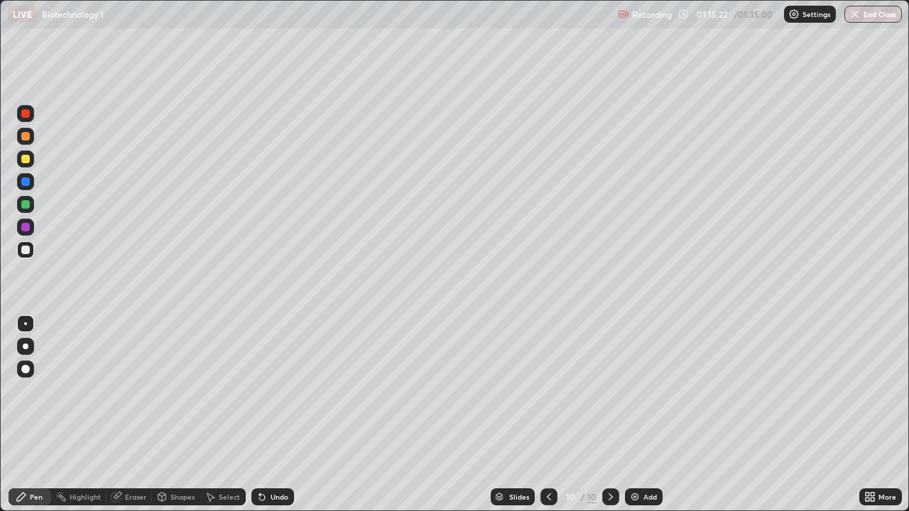
click at [26, 160] on div at bounding box center [25, 159] width 9 height 9
click at [27, 349] on div at bounding box center [25, 346] width 17 height 17
click at [27, 207] on div at bounding box center [25, 204] width 9 height 9
click at [28, 327] on div at bounding box center [25, 323] width 17 height 17
click at [26, 256] on div at bounding box center [25, 250] width 17 height 17
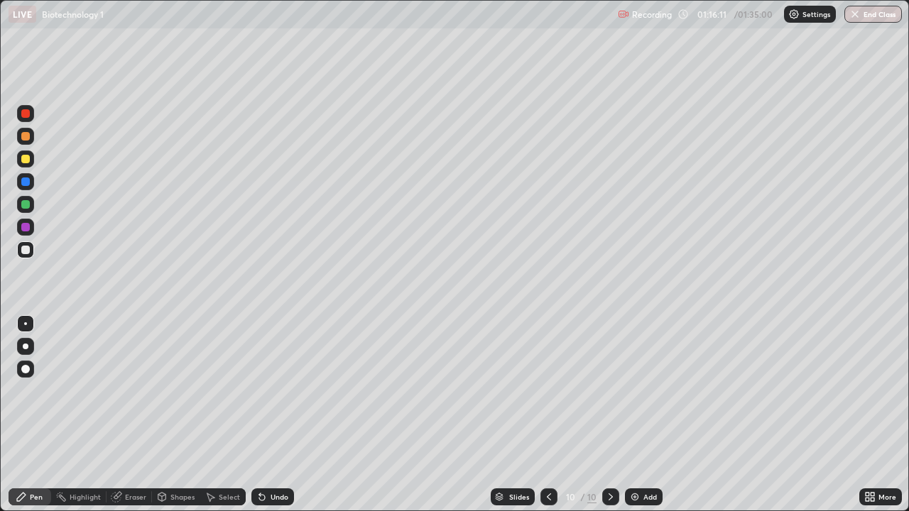
click at [259, 415] on icon at bounding box center [261, 497] width 11 height 11
click at [271, 415] on div "Undo" at bounding box center [280, 497] width 18 height 7
click at [283, 415] on div "Undo" at bounding box center [272, 497] width 43 height 17
click at [276, 415] on div "Undo" at bounding box center [272, 497] width 43 height 17
click at [26, 207] on div at bounding box center [25, 204] width 9 height 9
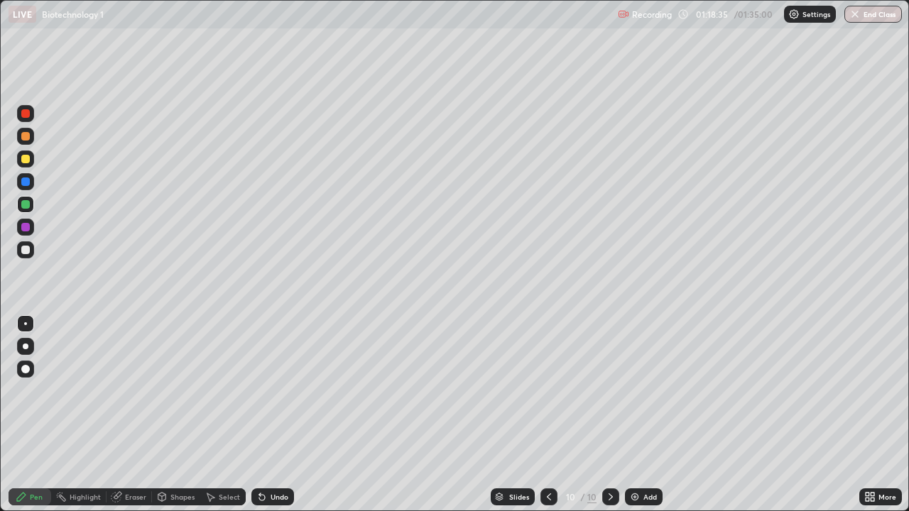
click at [23, 254] on div at bounding box center [25, 250] width 17 height 17
click at [282, 415] on div "Undo" at bounding box center [280, 497] width 18 height 7
click at [283, 415] on div "Undo" at bounding box center [280, 497] width 18 height 7
click at [284, 415] on div "Undo" at bounding box center [280, 497] width 18 height 7
click at [26, 208] on div at bounding box center [25, 204] width 9 height 9
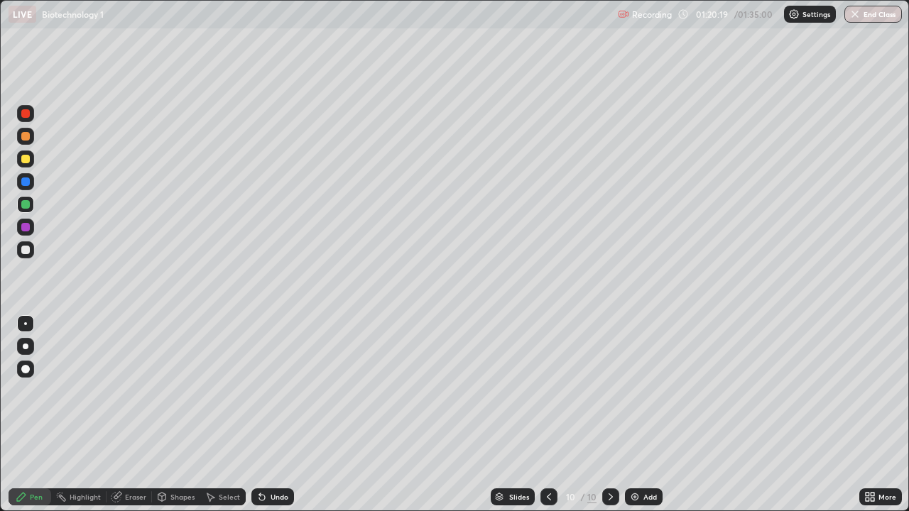
click at [33, 254] on div at bounding box center [25, 250] width 17 height 17
click at [290, 415] on div "Undo" at bounding box center [272, 497] width 43 height 17
click at [288, 415] on div "Undo" at bounding box center [272, 497] width 43 height 17
click at [633, 415] on img at bounding box center [634, 497] width 11 height 11
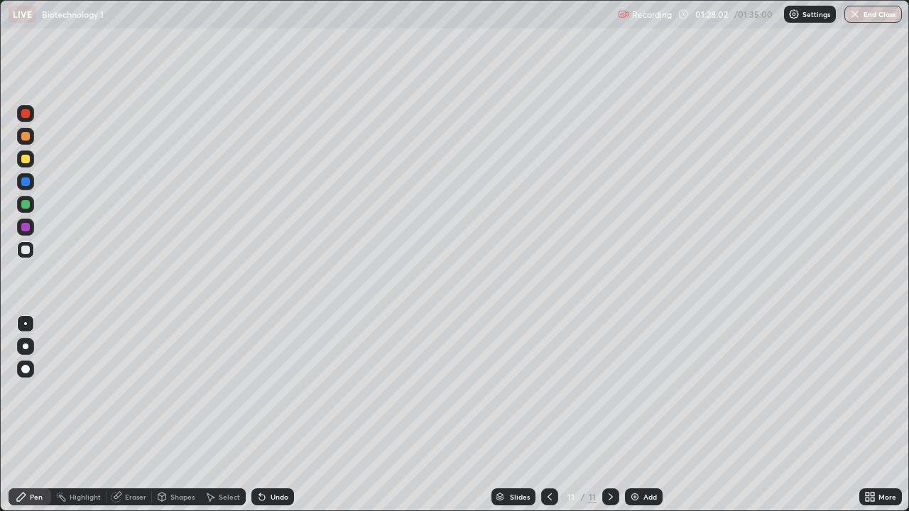
click at [23, 349] on div at bounding box center [25, 346] width 17 height 17
click at [26, 346] on div at bounding box center [26, 347] width 6 height 6
click at [26, 207] on div at bounding box center [25, 204] width 9 height 9
click at [26, 161] on div at bounding box center [25, 159] width 9 height 9
click at [28, 251] on div at bounding box center [25, 250] width 9 height 9
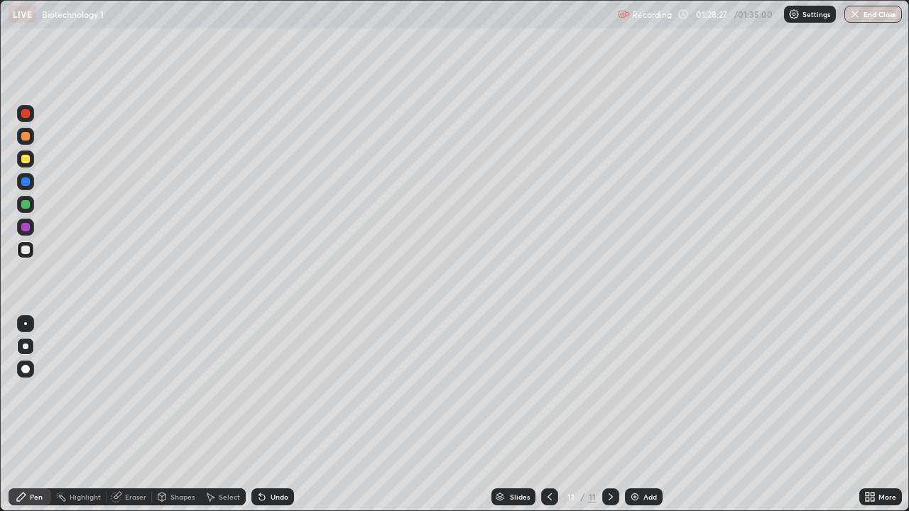
click at [24, 326] on div at bounding box center [25, 323] width 17 height 17
click at [260, 415] on icon at bounding box center [262, 498] width 6 height 6
click at [264, 415] on icon at bounding box center [261, 497] width 11 height 11
click at [28, 210] on div at bounding box center [25, 204] width 17 height 17
click at [25, 349] on div at bounding box center [25, 346] width 17 height 17
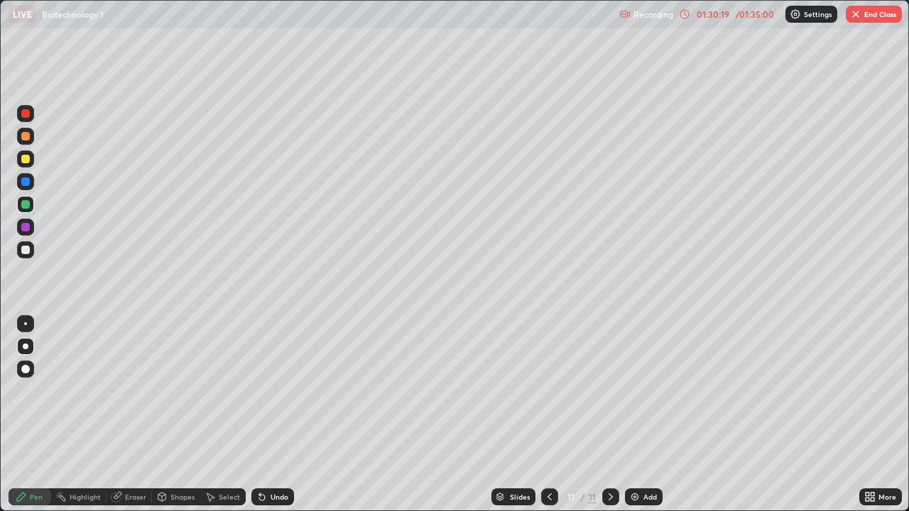
click at [23, 250] on div at bounding box center [25, 250] width 9 height 9
click at [21, 323] on div at bounding box center [25, 323] width 17 height 17
click at [278, 415] on div "Undo" at bounding box center [280, 497] width 18 height 7
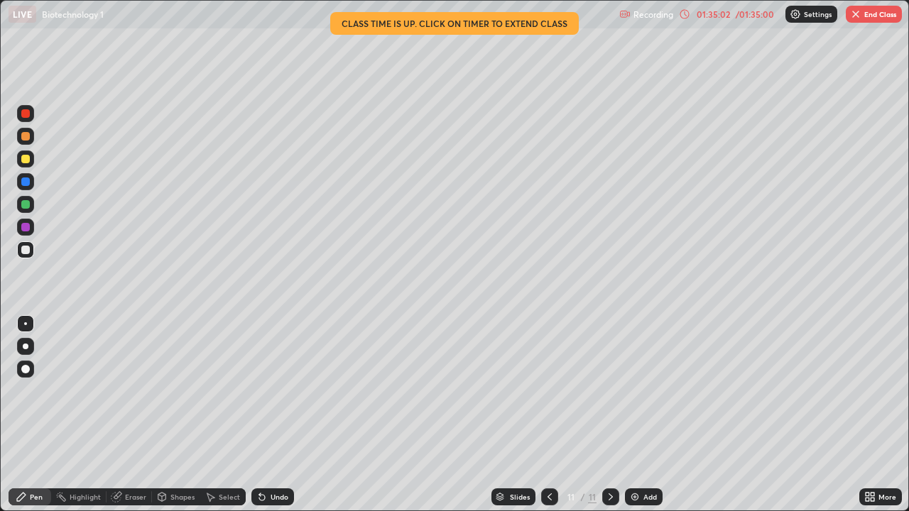
click at [869, 19] on button "End Class" at bounding box center [874, 14] width 56 height 17
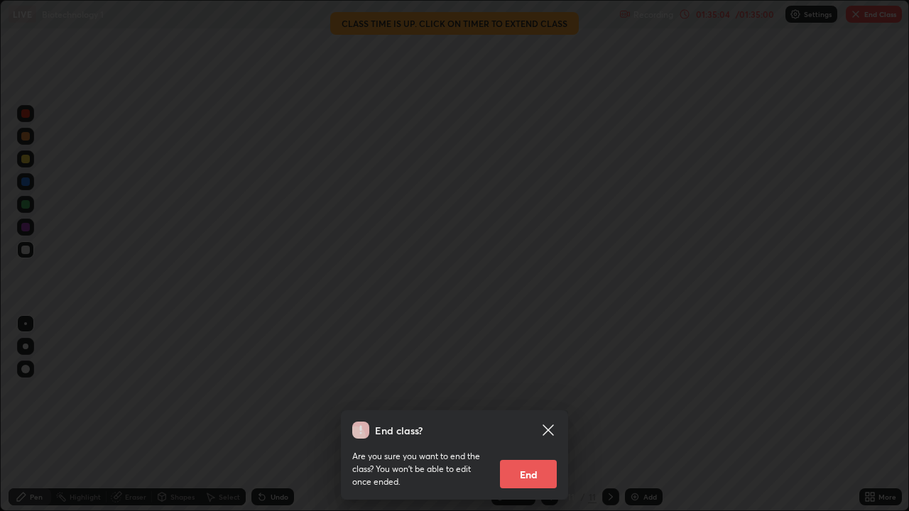
click at [533, 415] on button "End" at bounding box center [528, 474] width 57 height 28
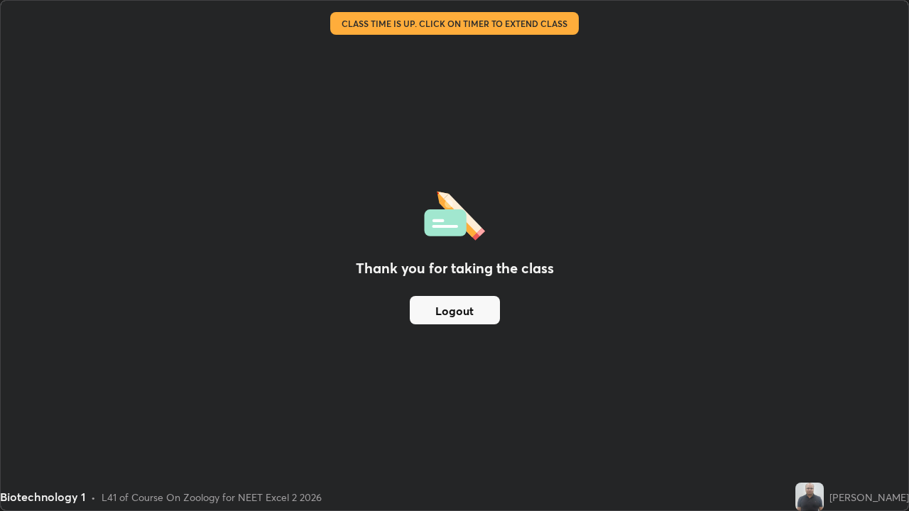
click at [489, 304] on button "Logout" at bounding box center [455, 310] width 90 height 28
